Goal: Information Seeking & Learning: Learn about a topic

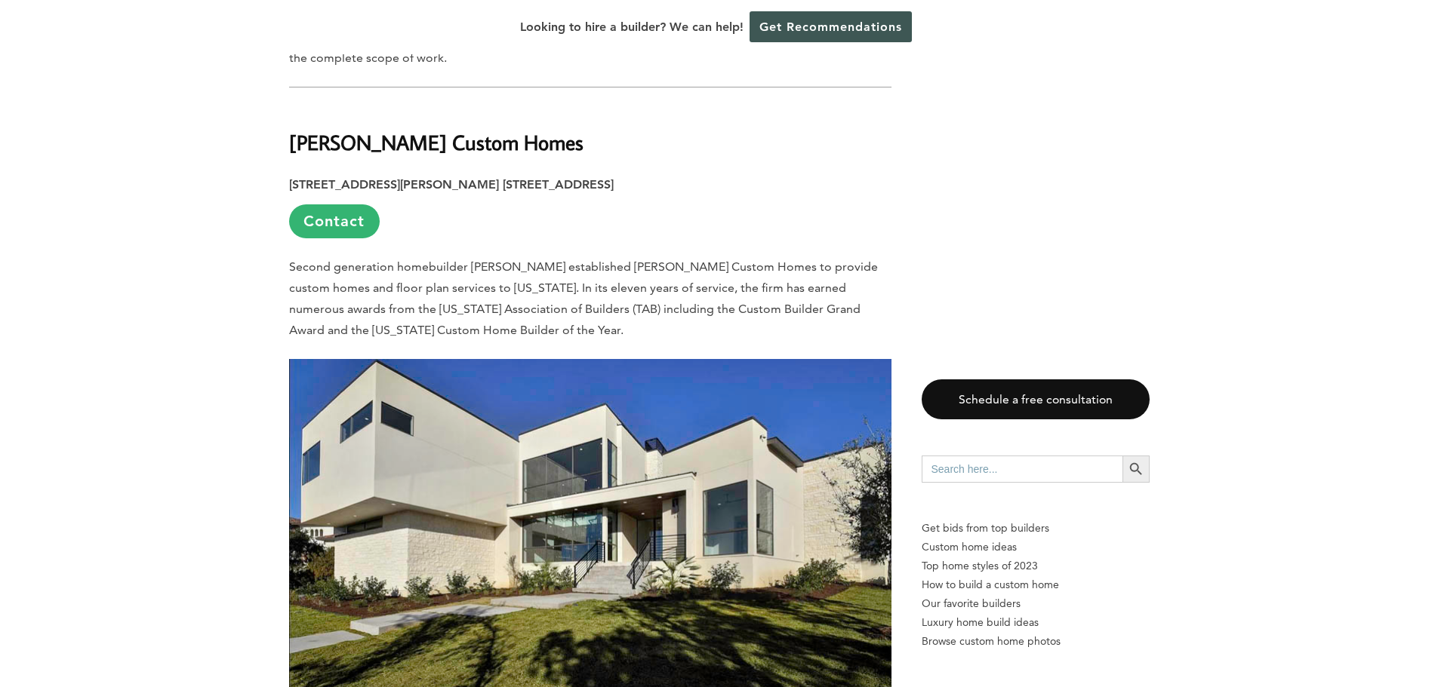
scroll to position [1358, 0]
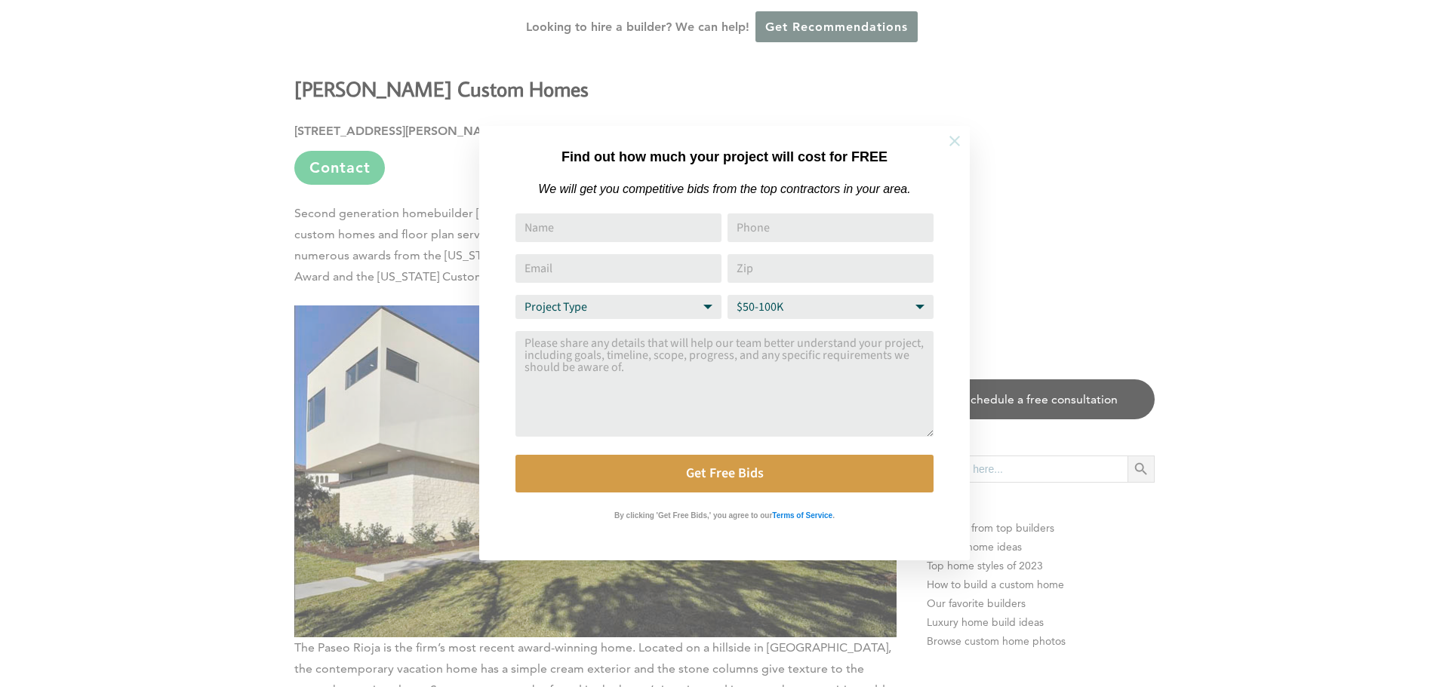
click at [949, 139] on icon at bounding box center [954, 141] width 17 height 17
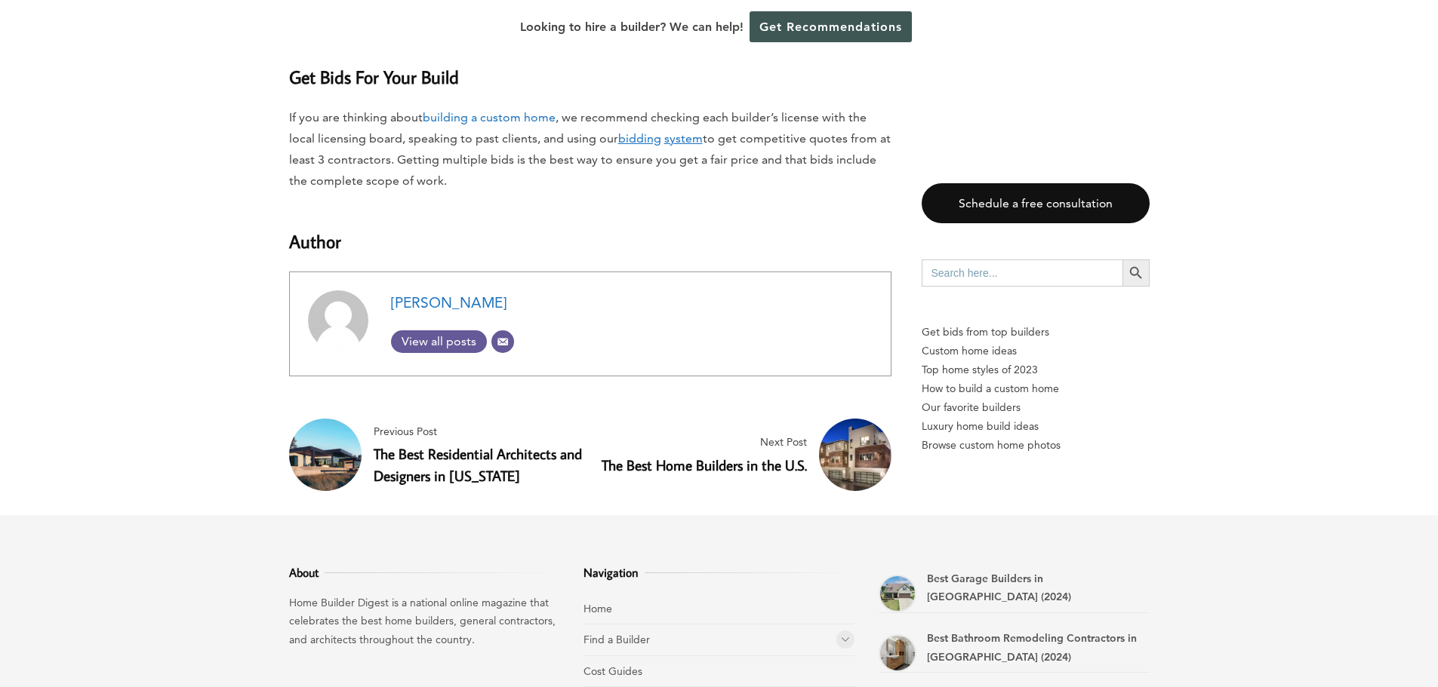
scroll to position [15169, 0]
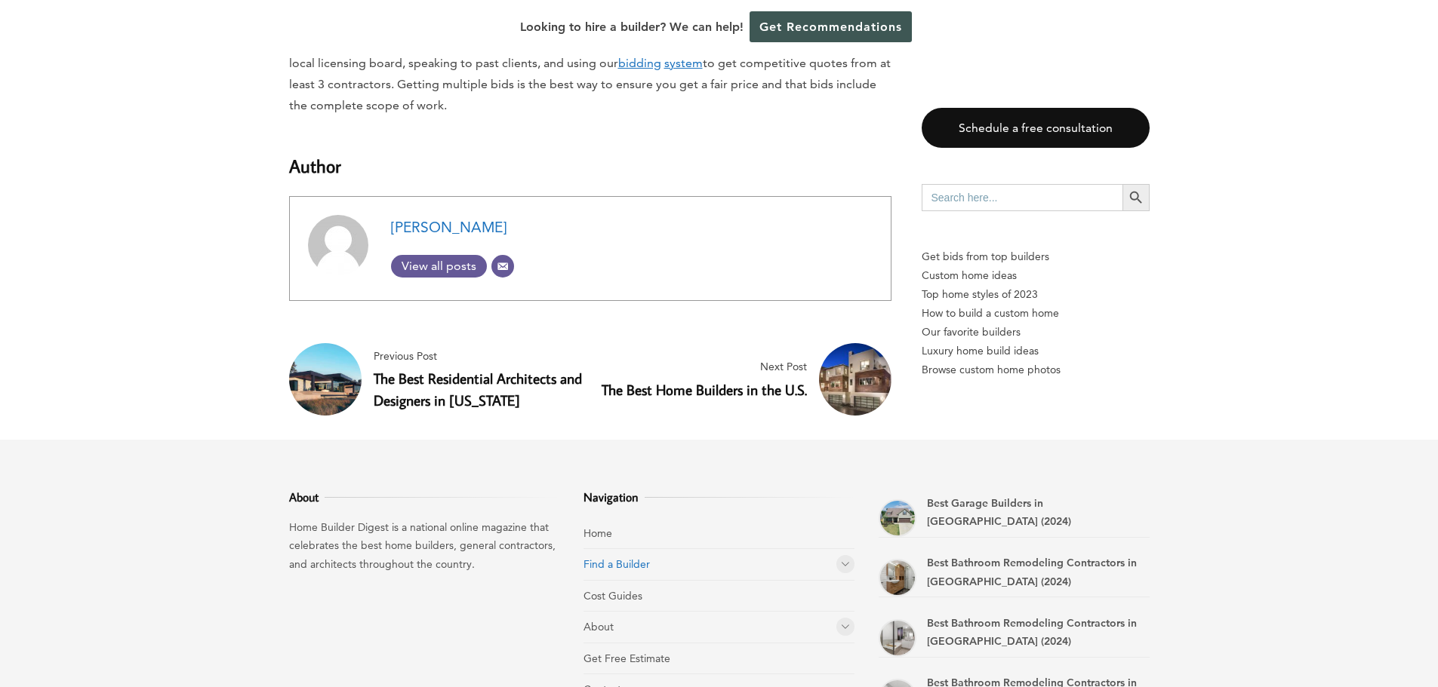
click at [630, 558] on link "Find a Builder" at bounding box center [616, 565] width 66 height 14
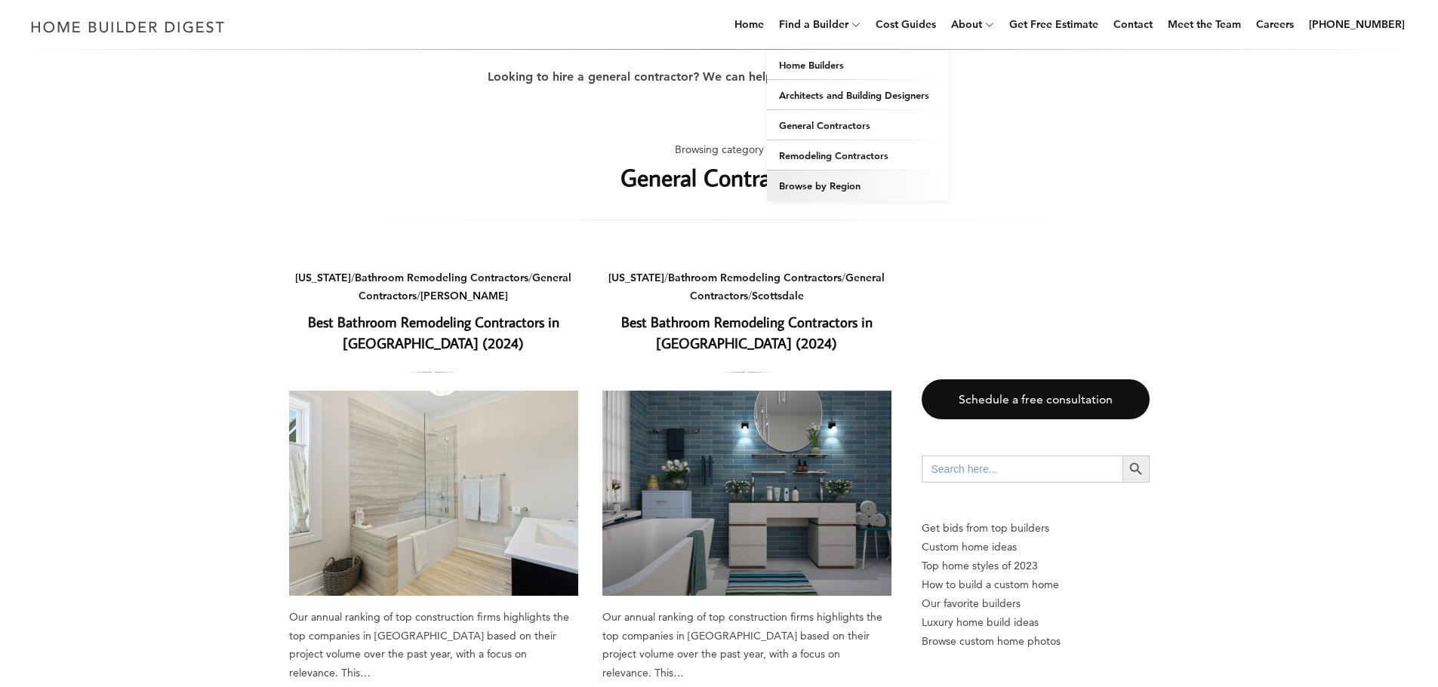
click at [859, 189] on link "Browse by Region" at bounding box center [857, 186] width 181 height 30
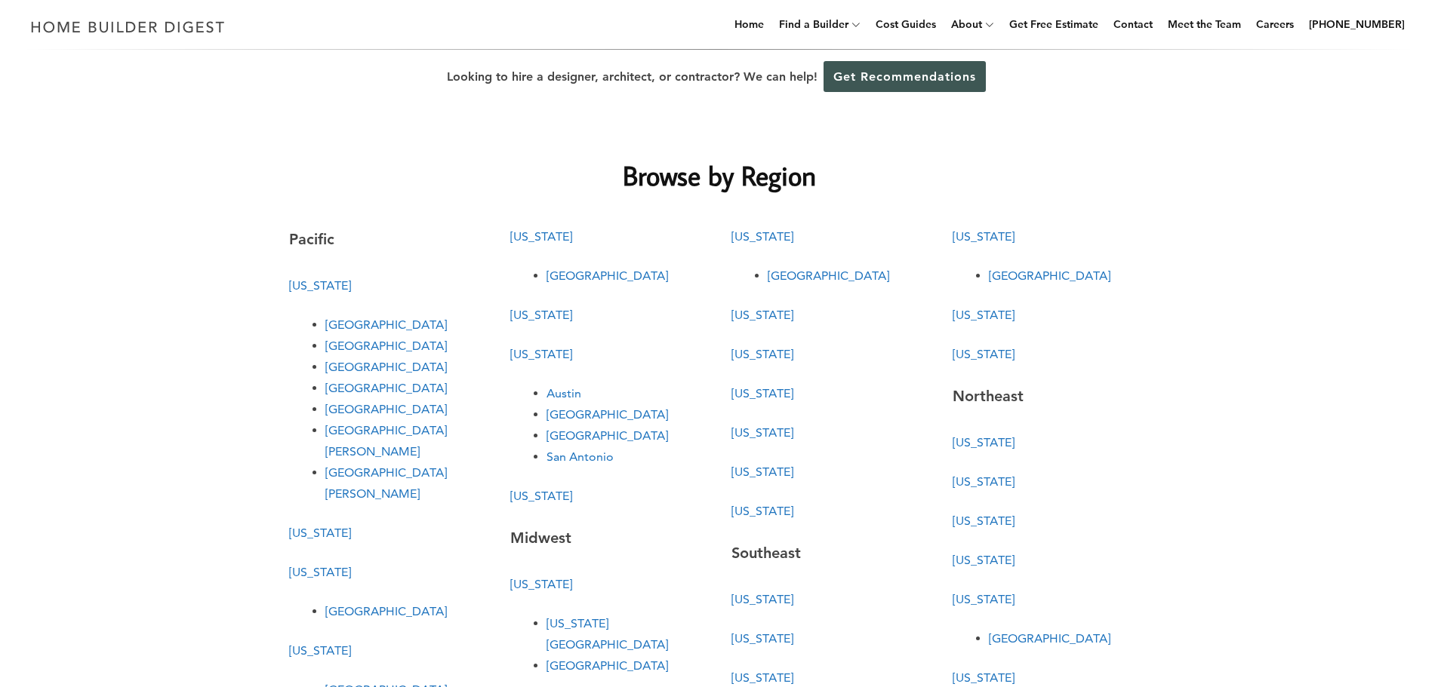
click at [553, 414] on link "[GEOGRAPHIC_DATA]" at bounding box center [607, 415] width 122 height 14
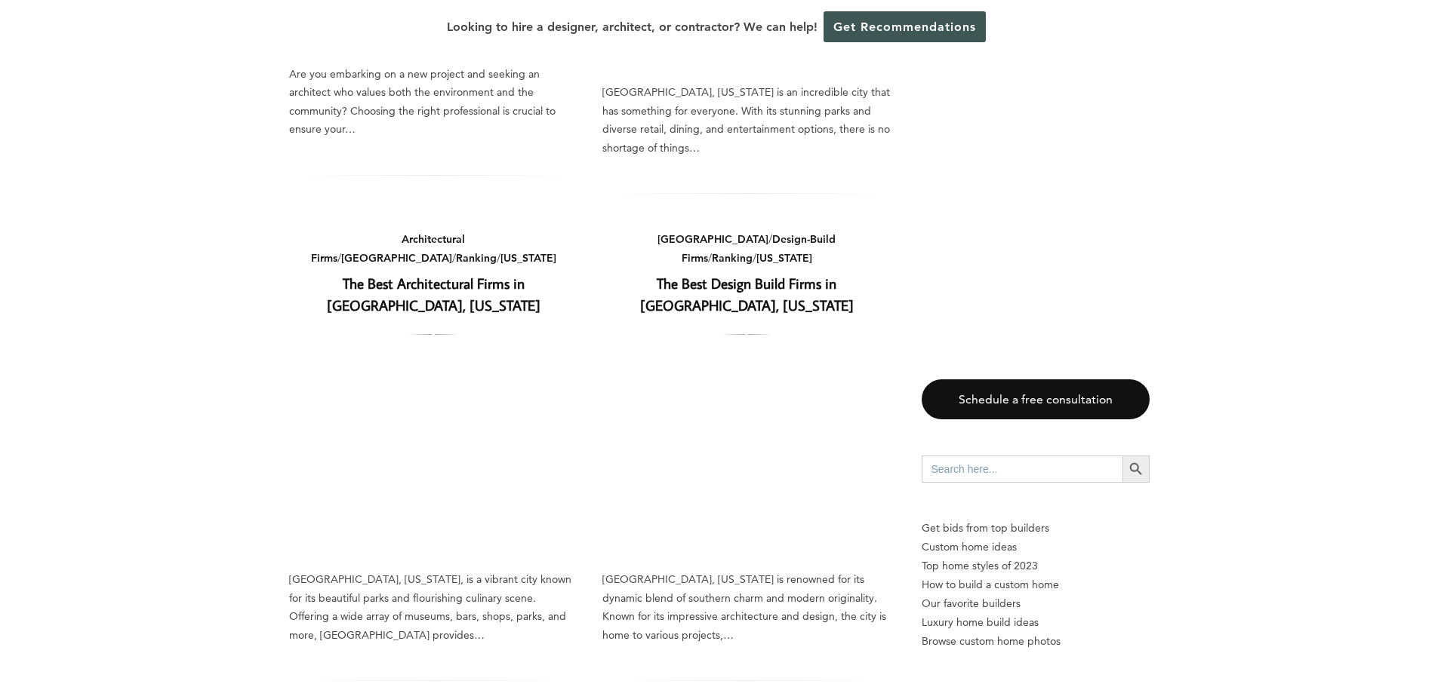
scroll to position [1283, 0]
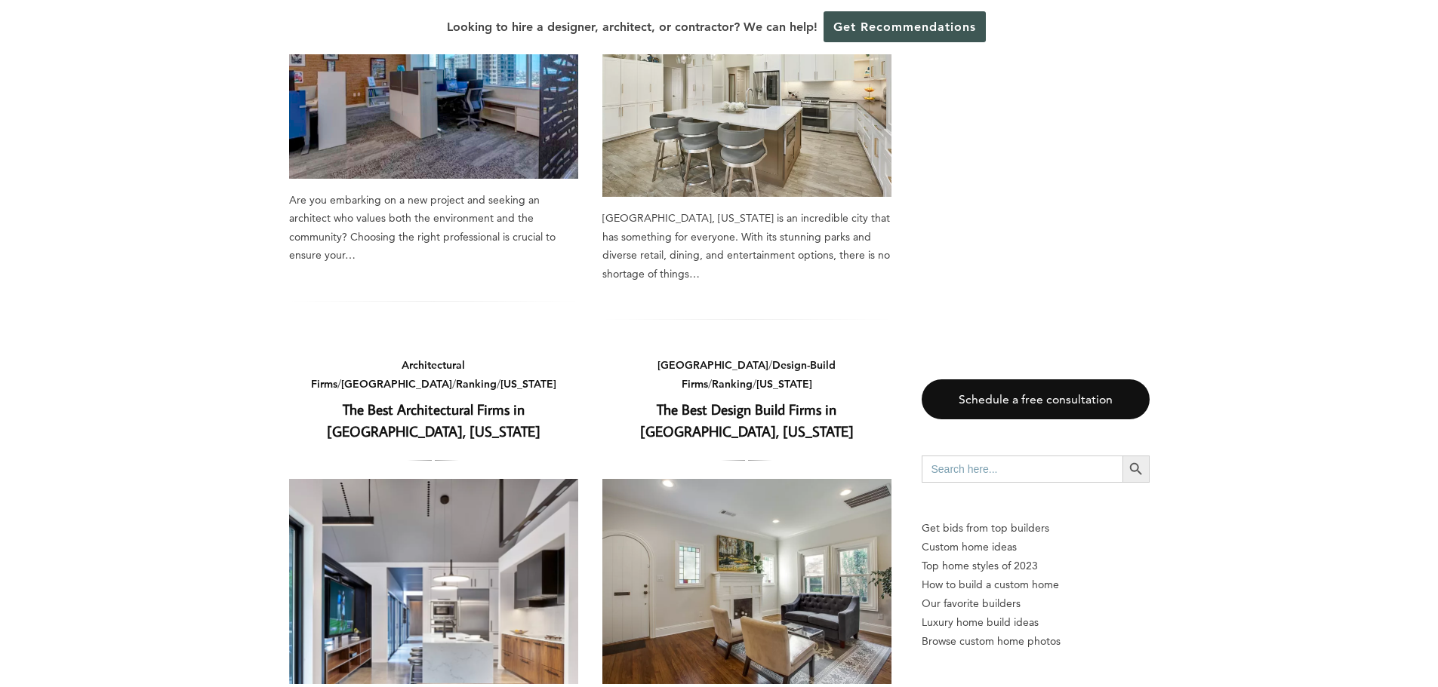
click at [747, 400] on link "The Best Design Build Firms in Dallas, Texas" at bounding box center [747, 420] width 214 height 41
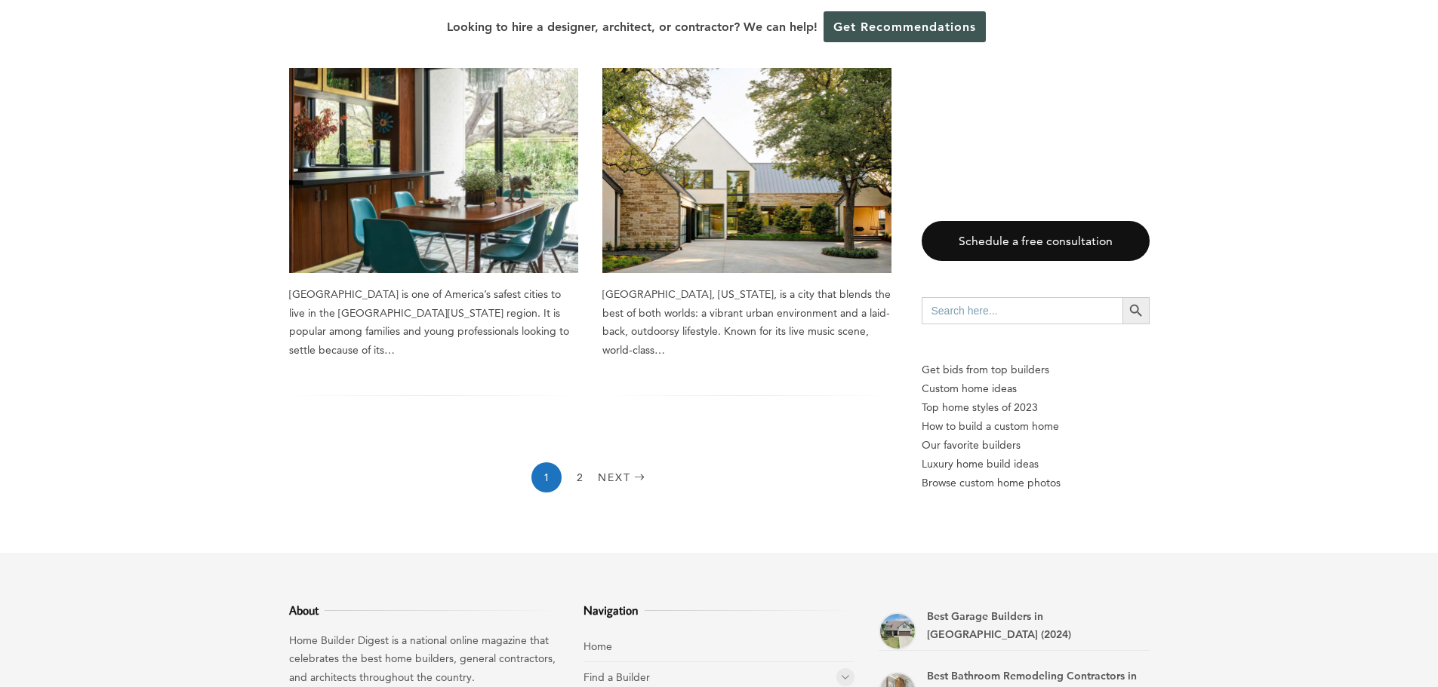
scroll to position [2189, 0]
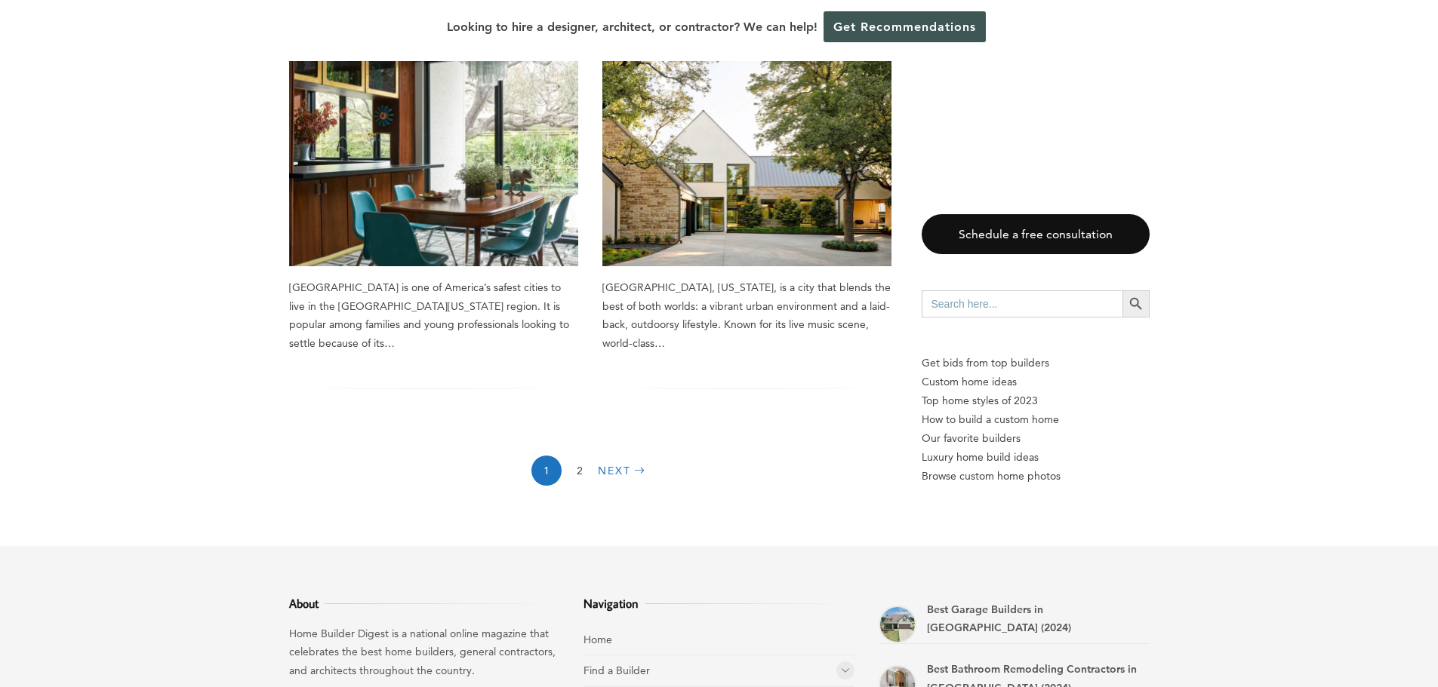
click at [614, 456] on link "Next" at bounding box center [623, 471] width 51 height 30
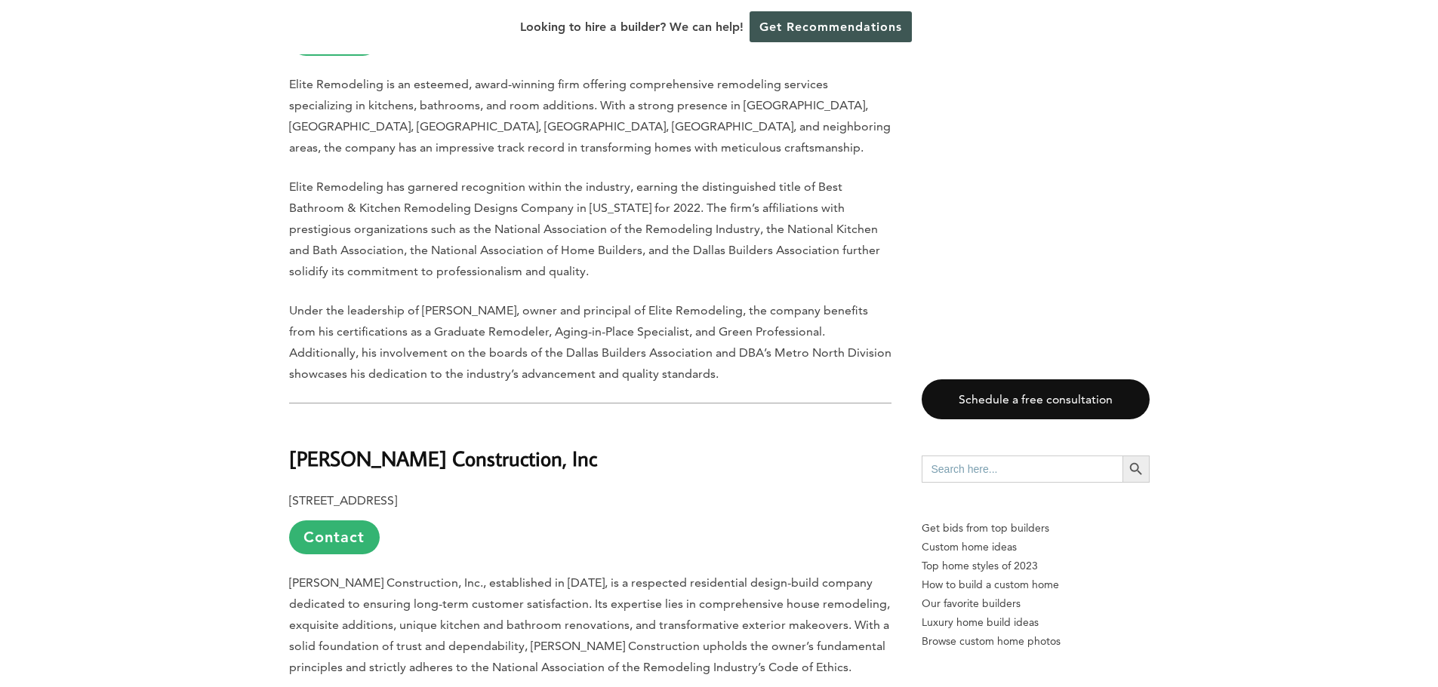
scroll to position [2189, 0]
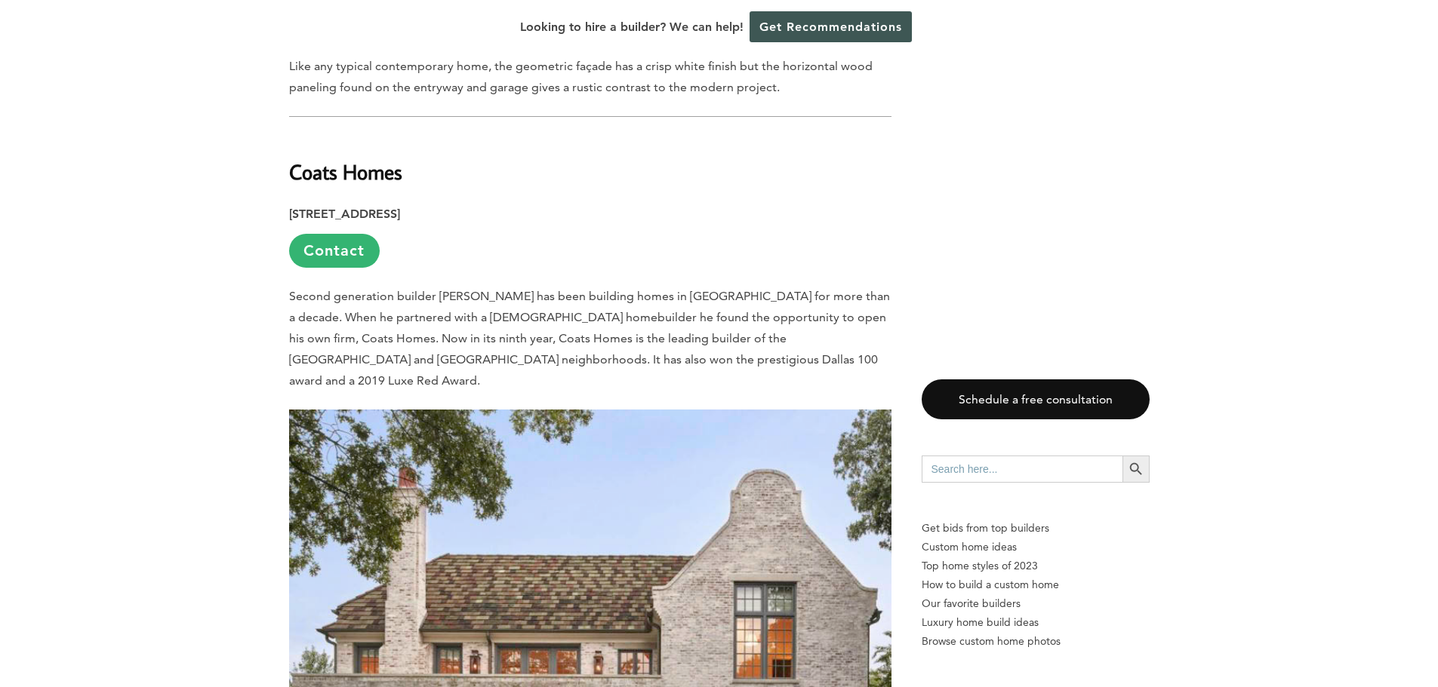
scroll to position [4000, 0]
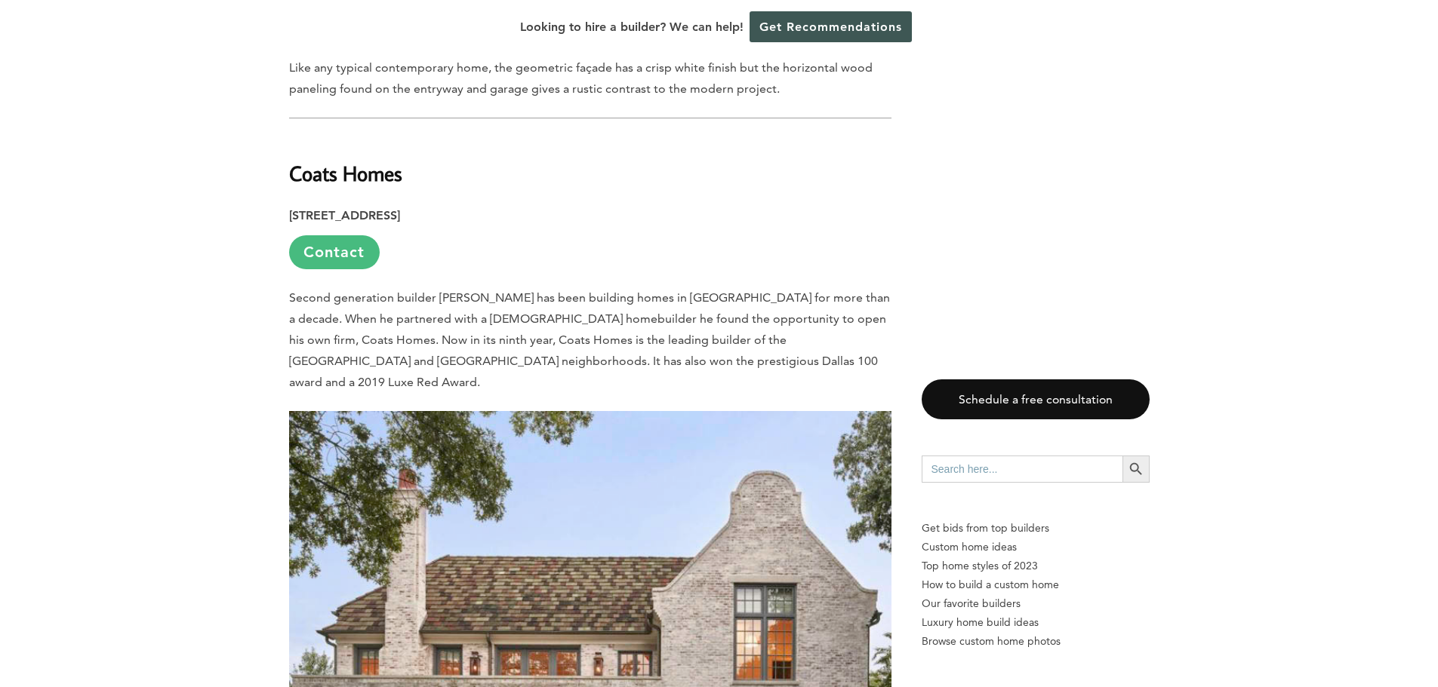
click at [323, 235] on link "Contact" at bounding box center [334, 252] width 91 height 34
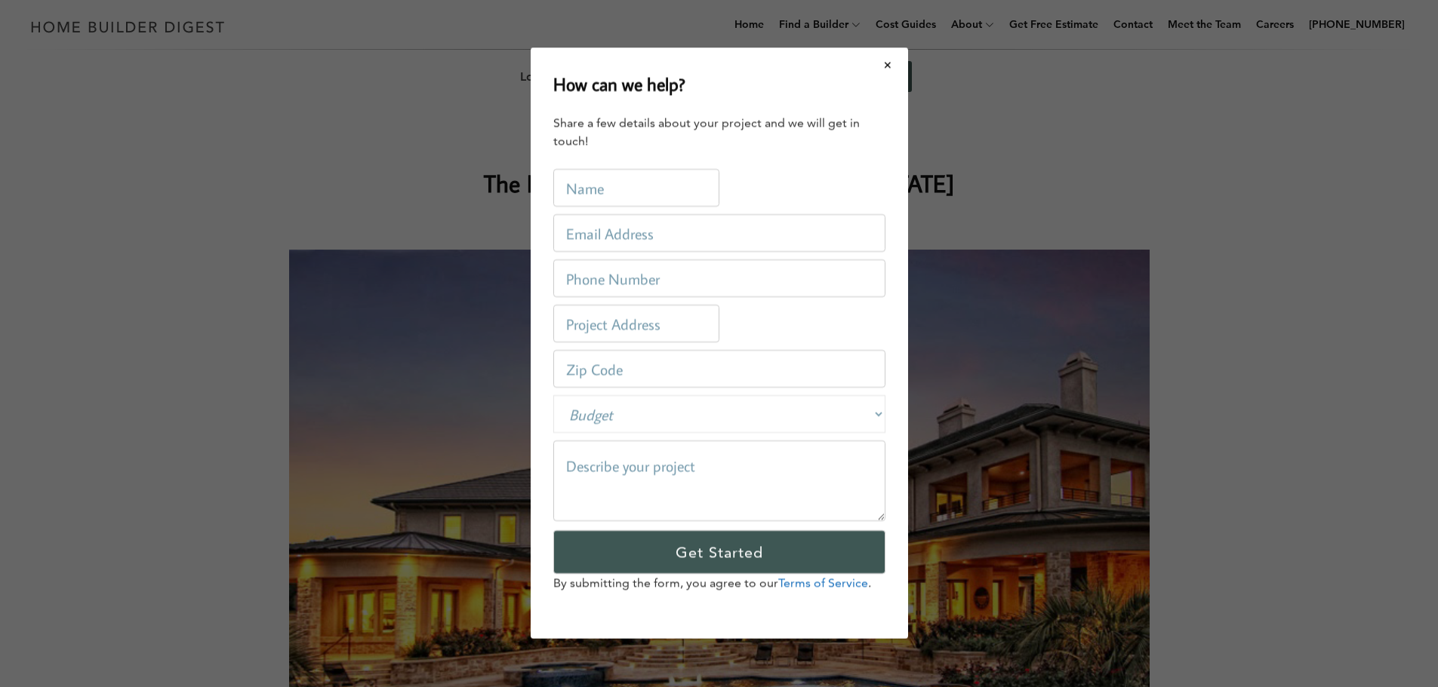
scroll to position [0, 0]
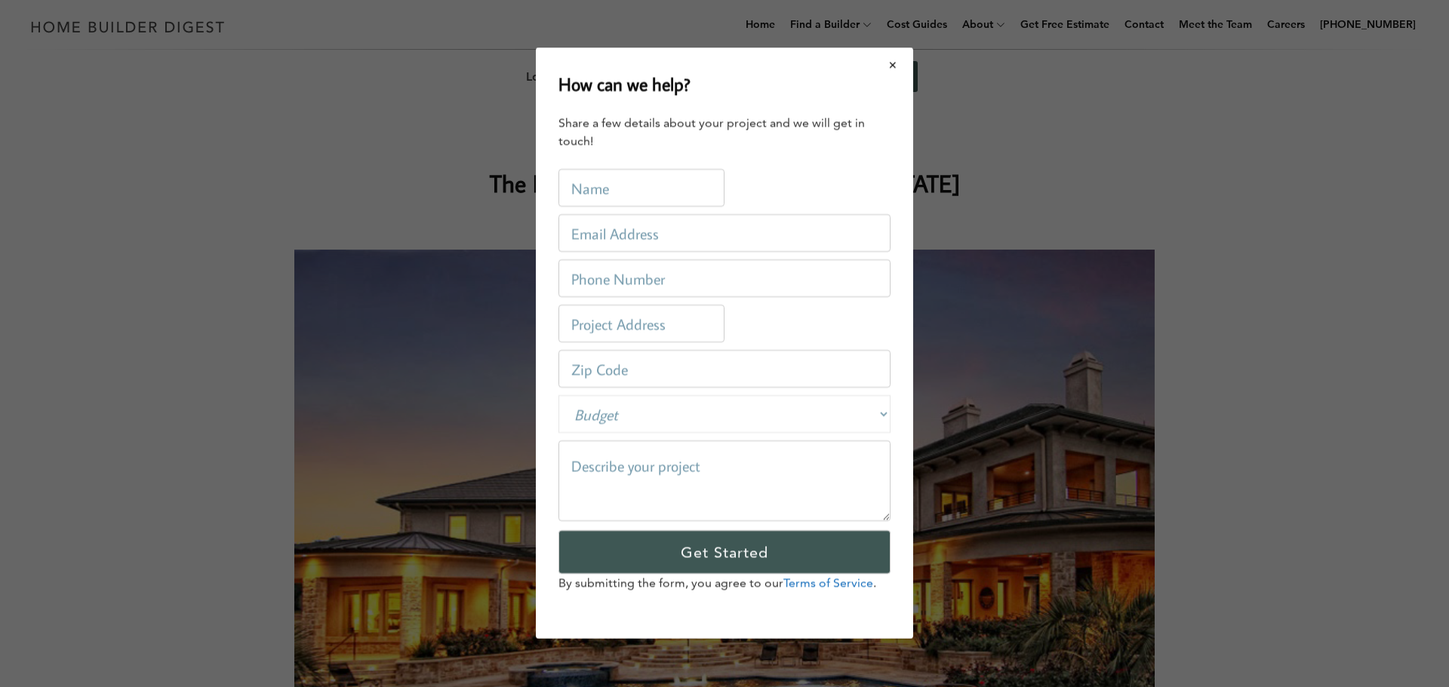
click at [897, 63] on button "Close modal" at bounding box center [893, 65] width 40 height 32
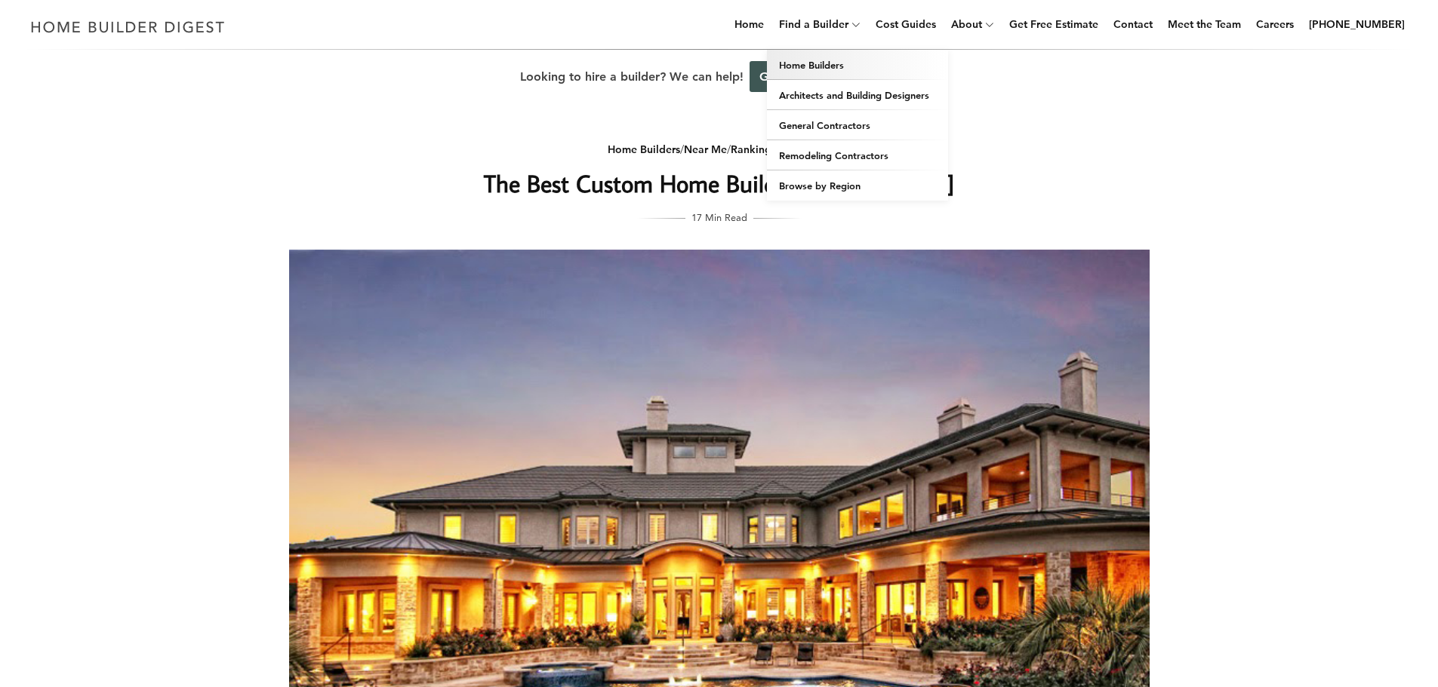
click at [825, 63] on link "Home Builders" at bounding box center [857, 65] width 181 height 30
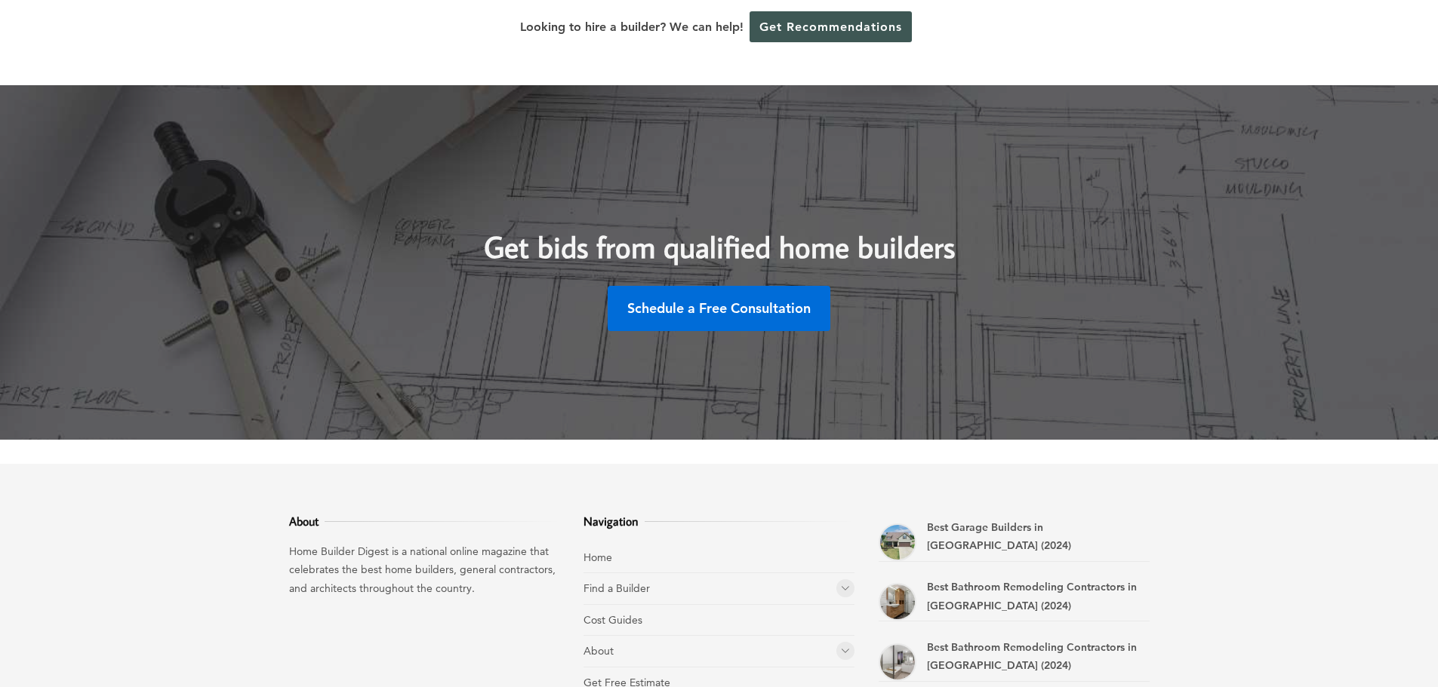
scroll to position [4437, 0]
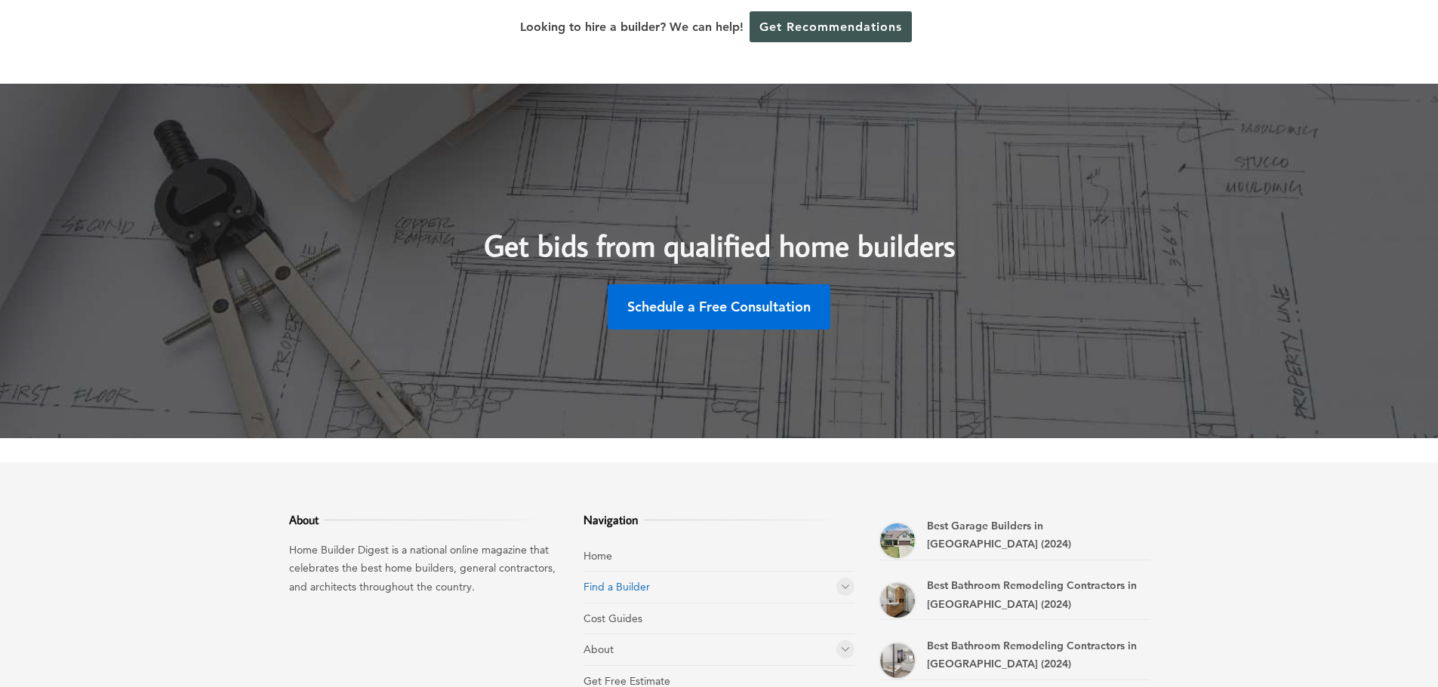
click at [630, 580] on link "Find a Builder" at bounding box center [616, 587] width 66 height 14
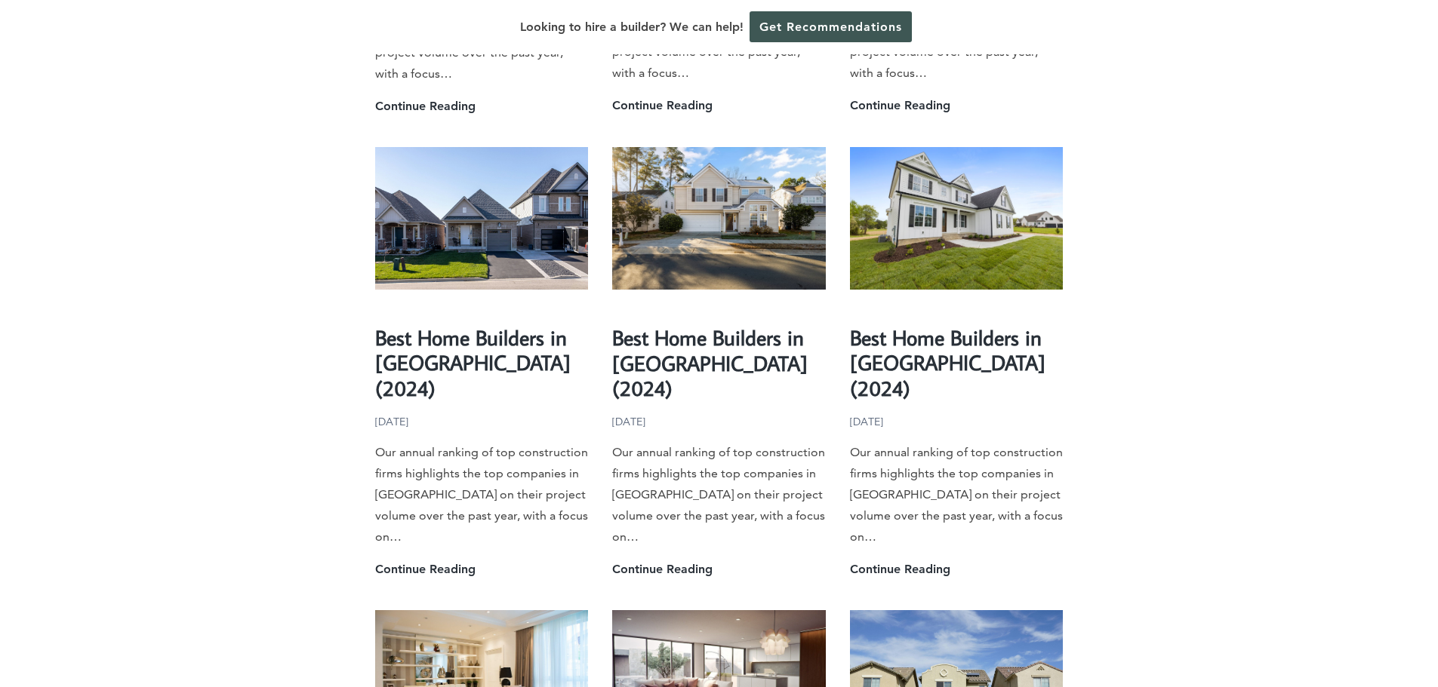
scroll to position [2324, 0]
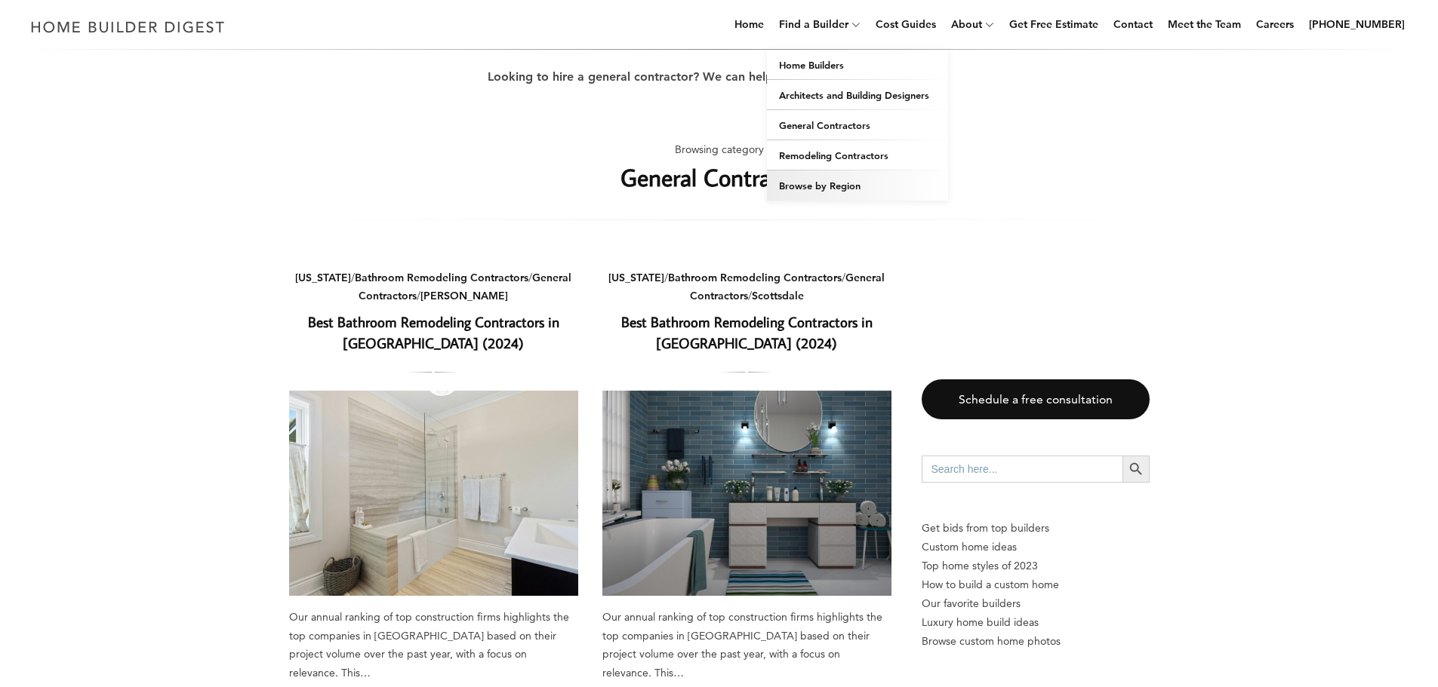
click at [832, 182] on link "Browse by Region" at bounding box center [857, 186] width 181 height 30
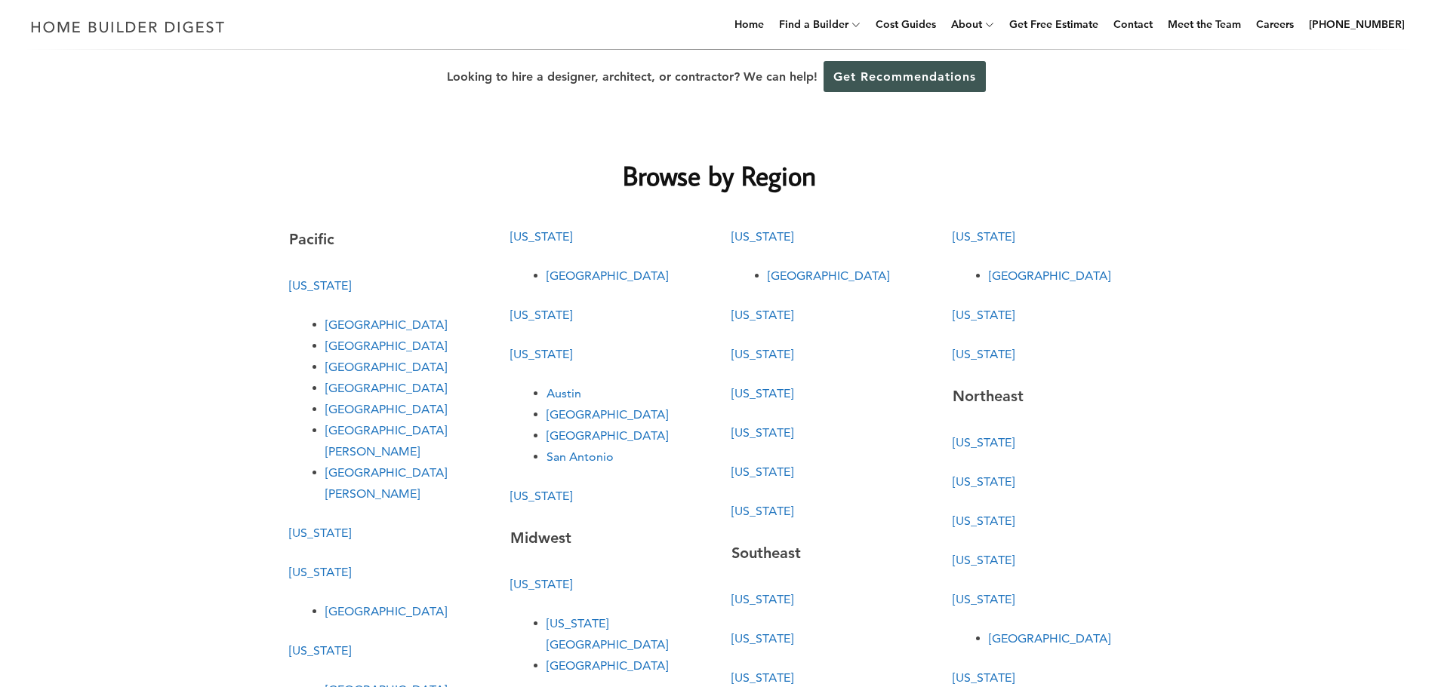
click at [531, 354] on link "[US_STATE]" at bounding box center [541, 354] width 62 height 14
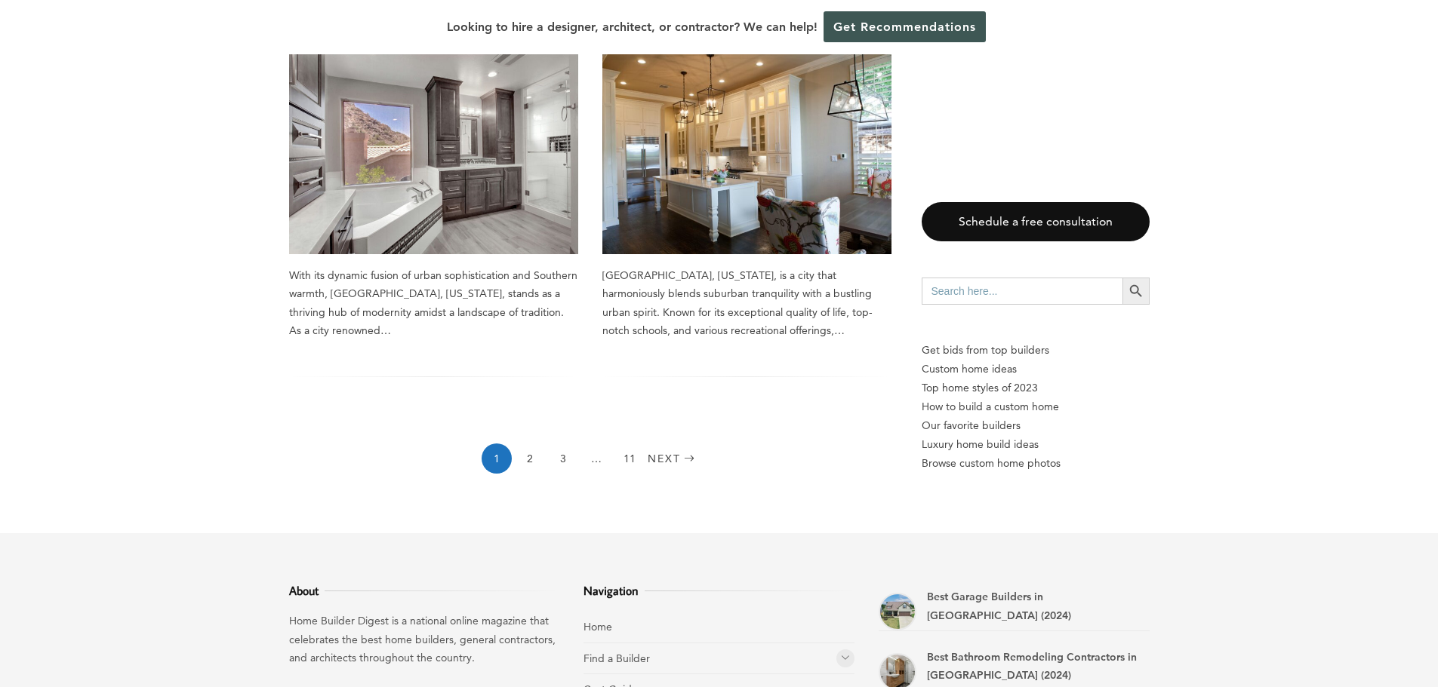
scroll to position [2189, 0]
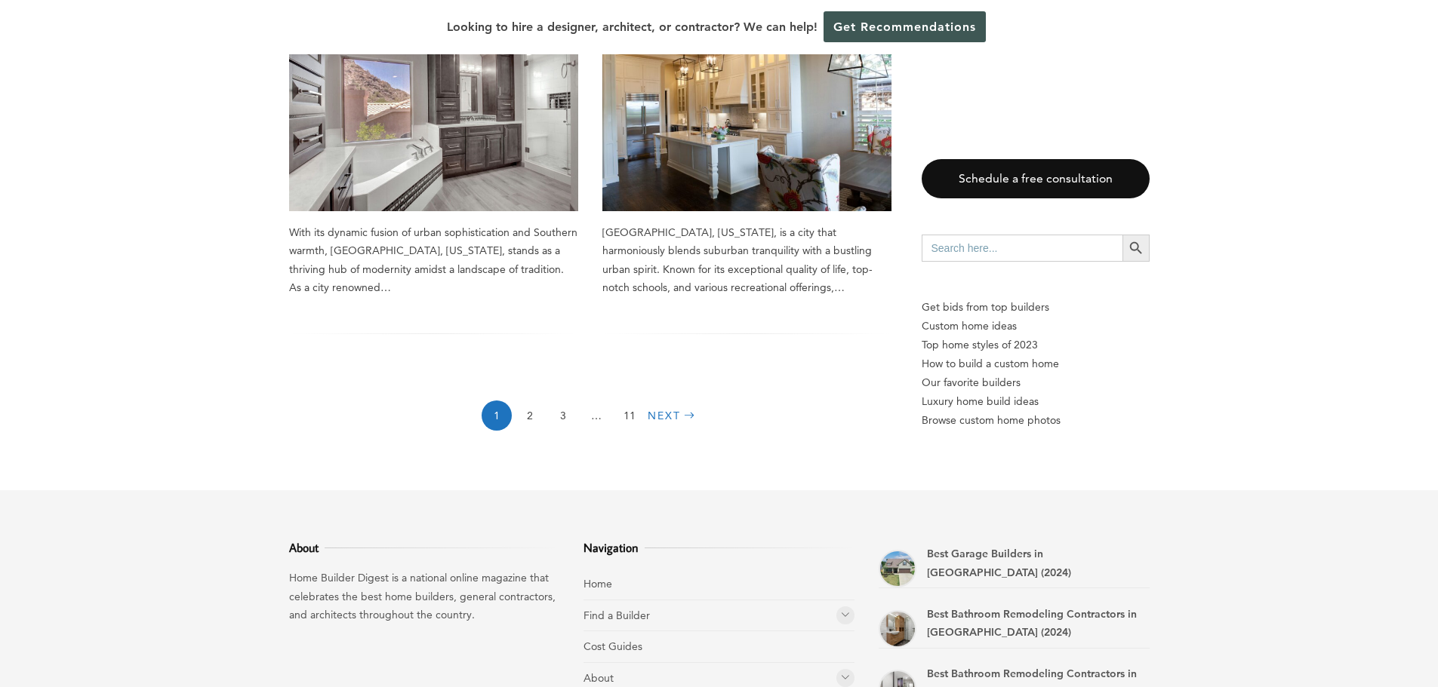
click at [668, 401] on link "Next" at bounding box center [672, 416] width 51 height 30
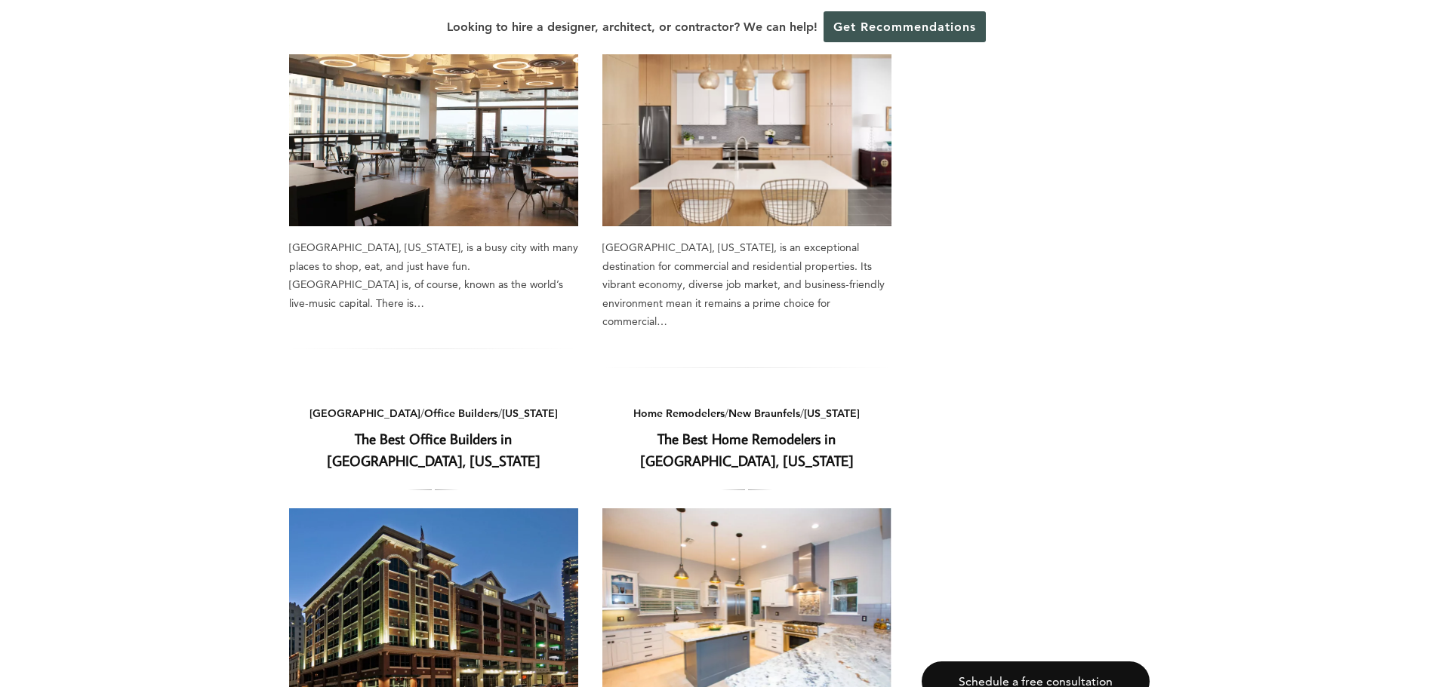
scroll to position [2038, 0]
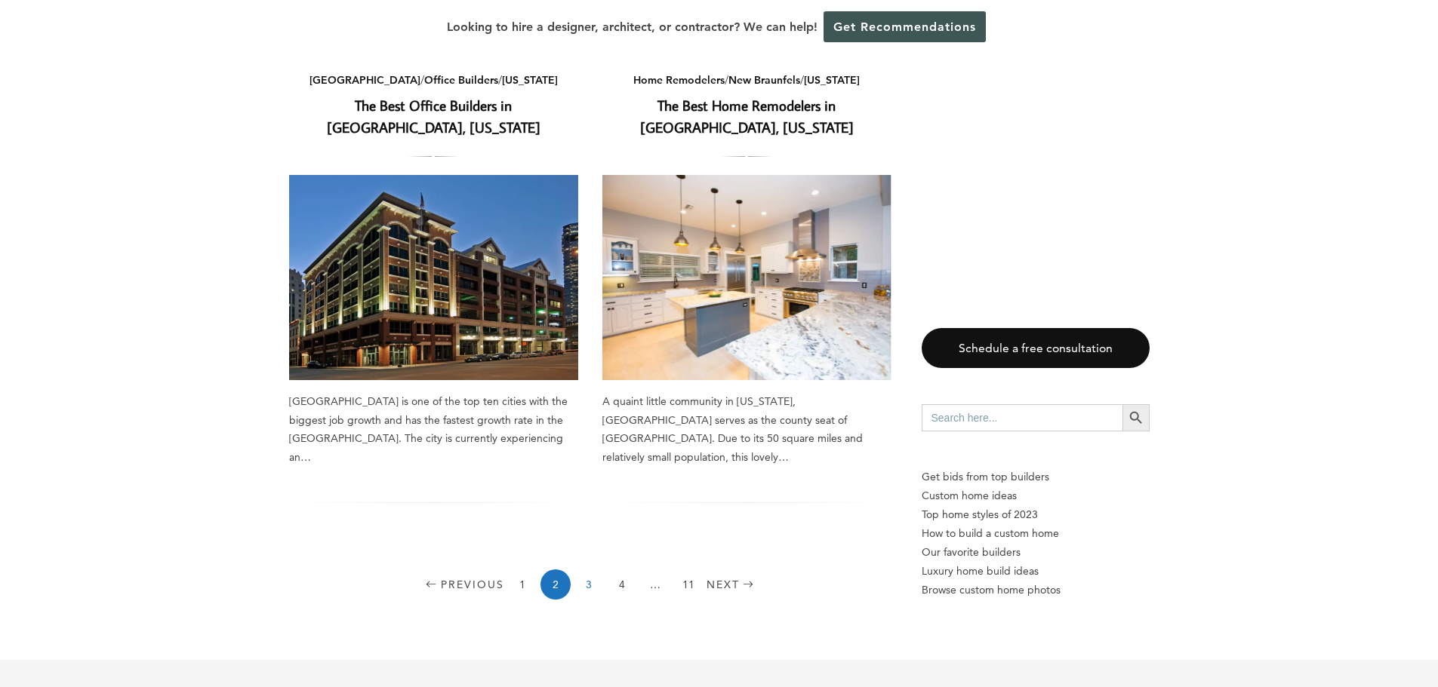
click at [586, 570] on link "3" at bounding box center [589, 585] width 30 height 30
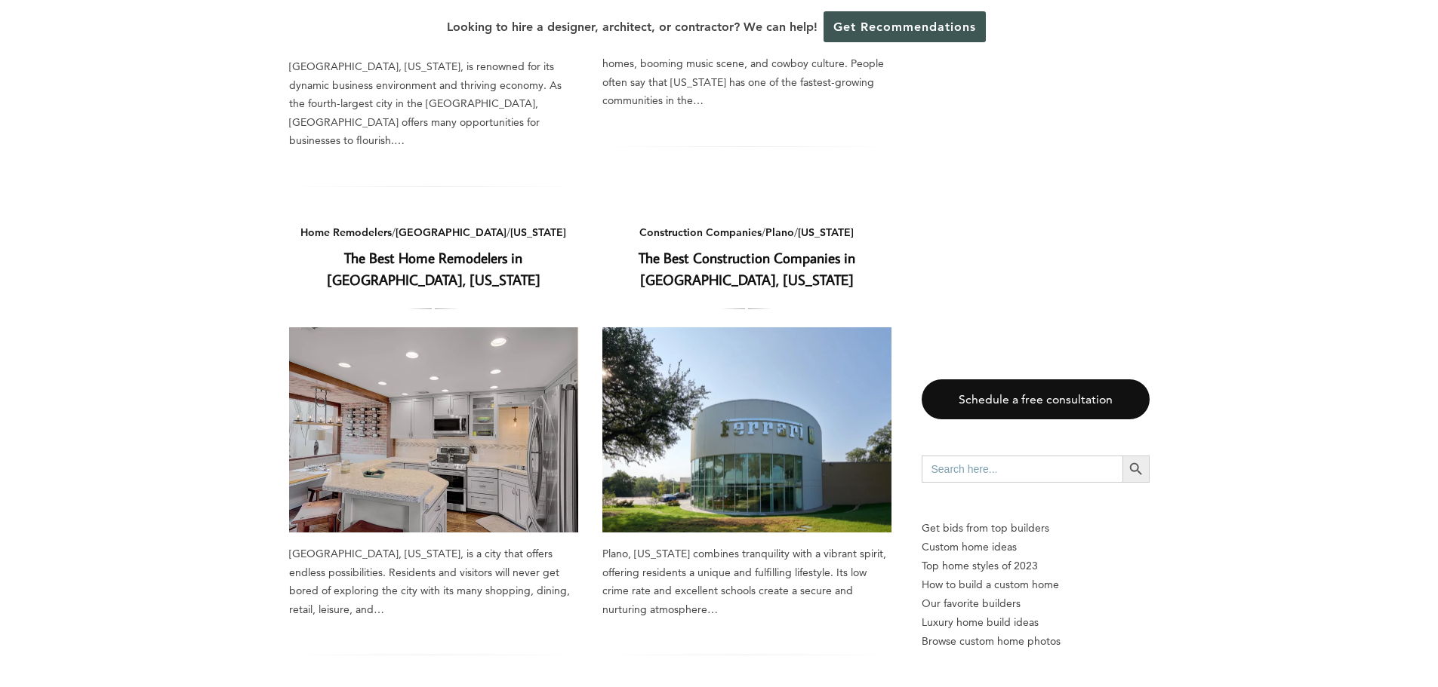
scroll to position [1887, 0]
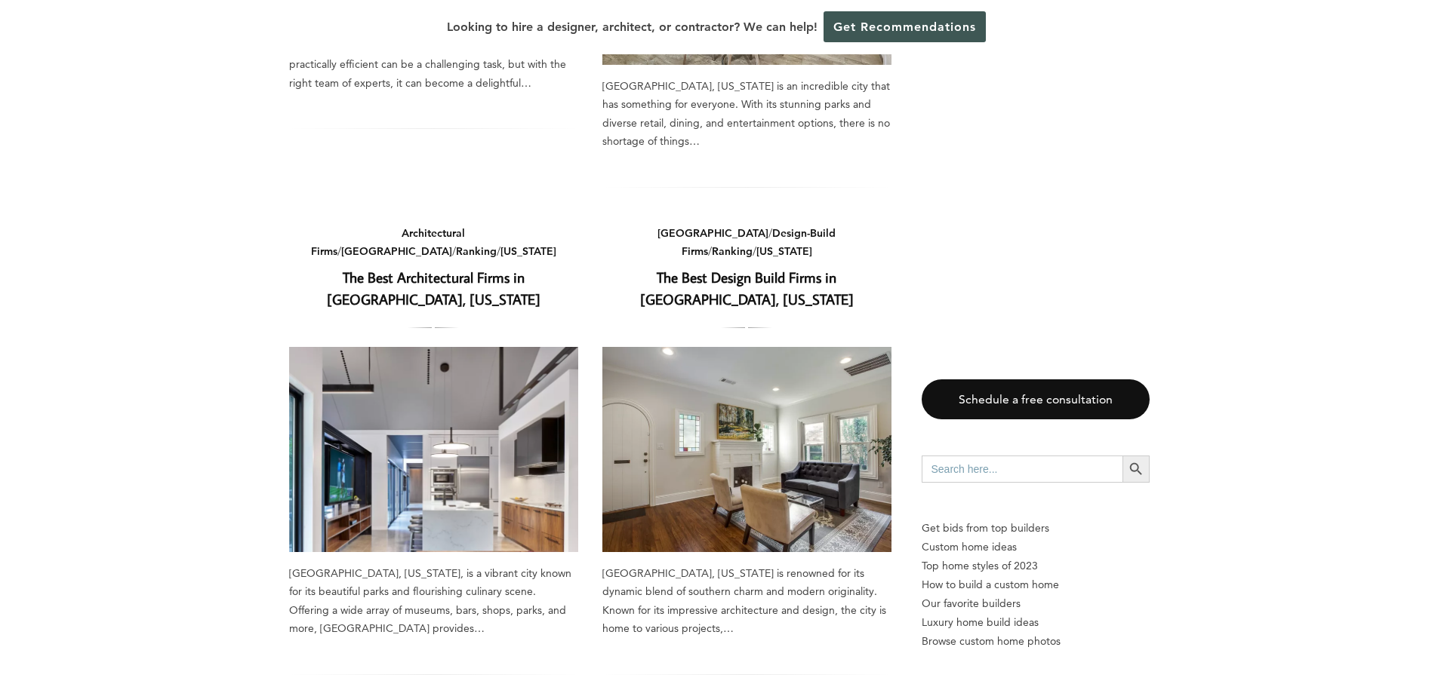
scroll to position [1887, 0]
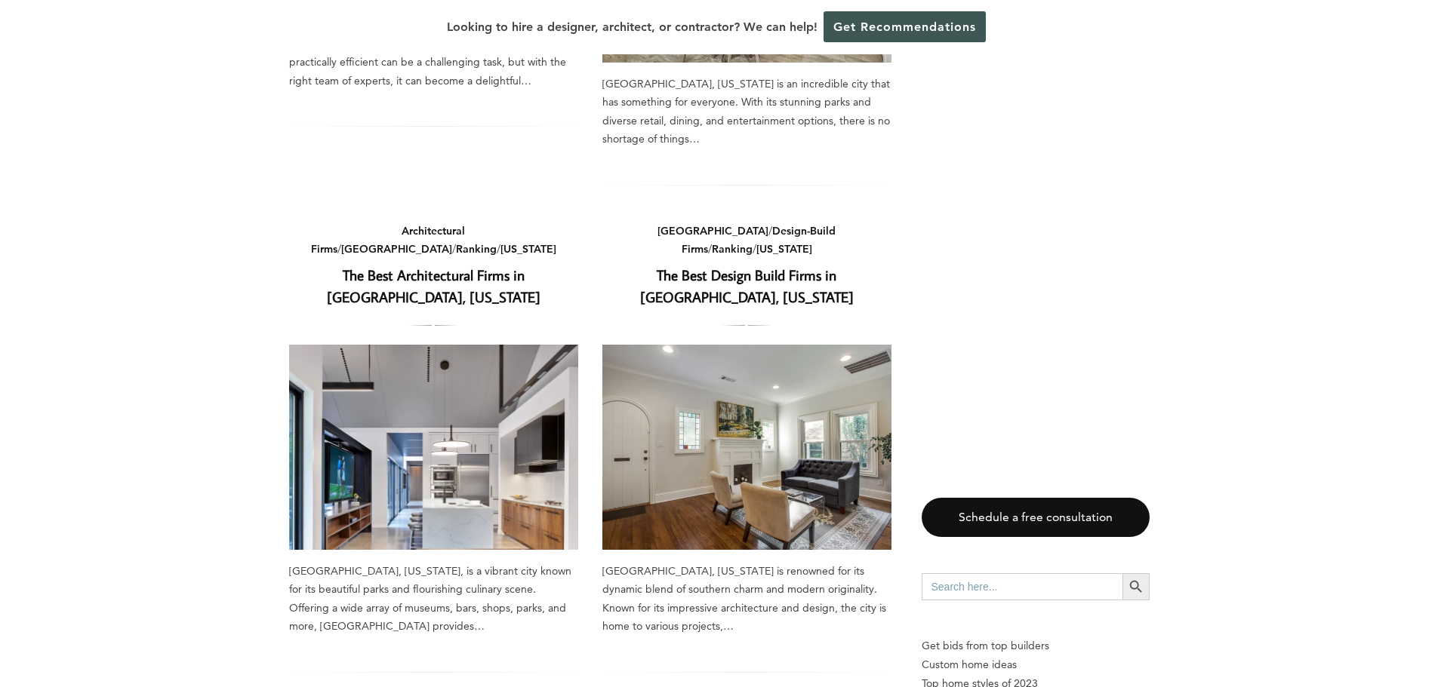
click at [744, 266] on link "The Best Design Build Firms in [GEOGRAPHIC_DATA], [US_STATE]" at bounding box center [747, 286] width 214 height 41
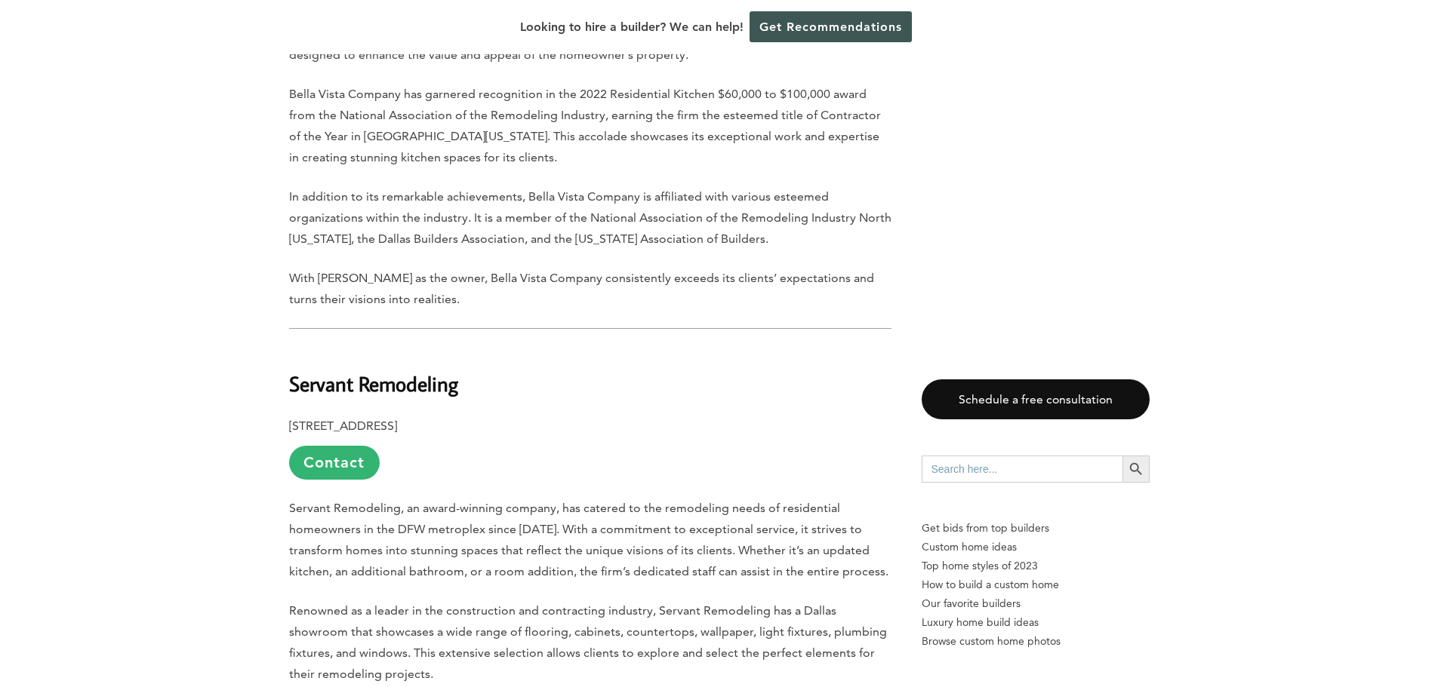
scroll to position [3698, 0]
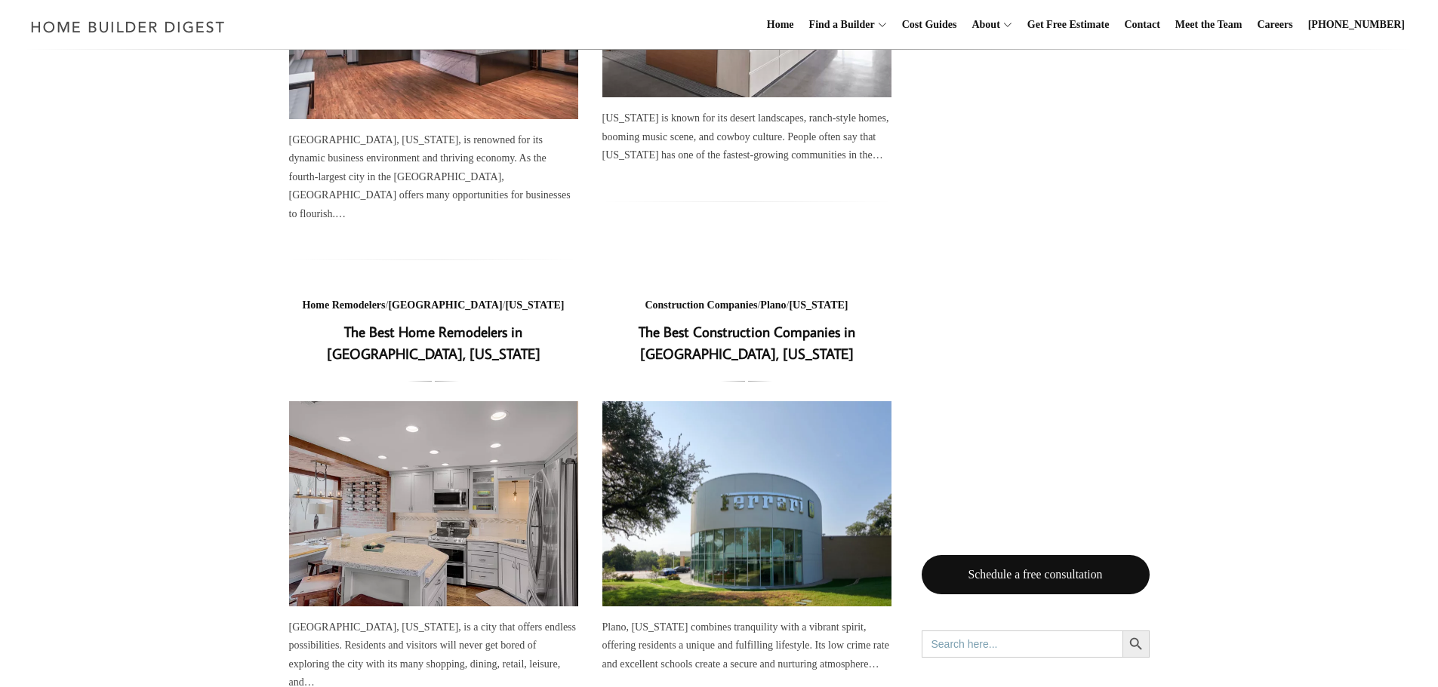
scroll to position [1884, 0]
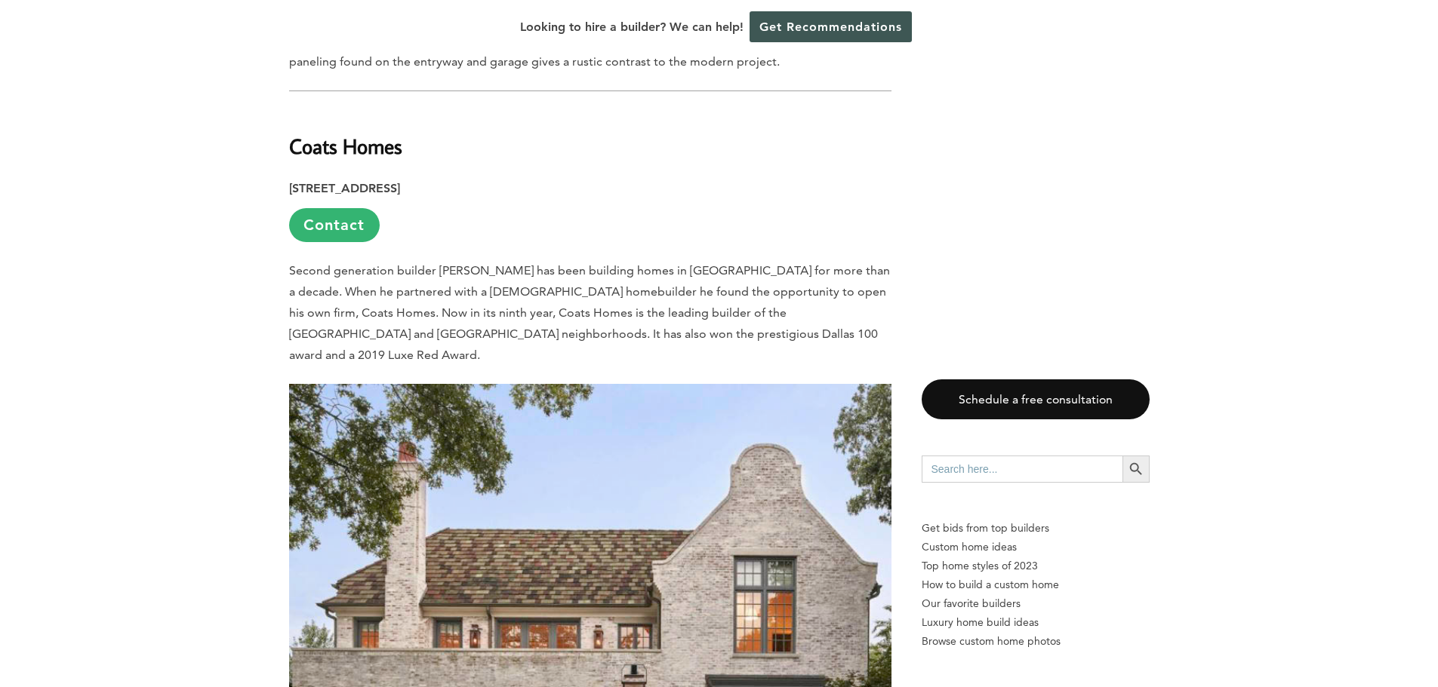
scroll to position [4000, 0]
